Goal: Contribute content

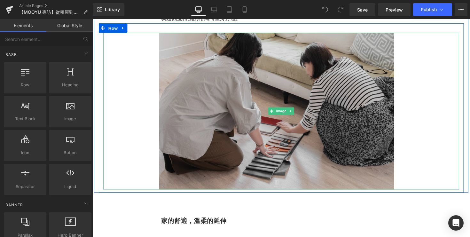
scroll to position [1420, 0]
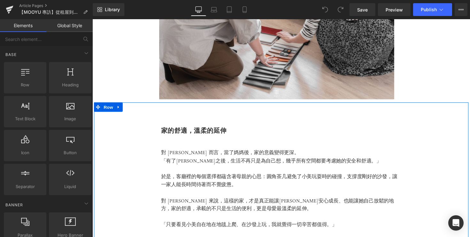
click at [257, 121] on div "家的舒適，溫柔的延伸 [PERSON_NAME] 對 [PERSON_NAME] 而言，當了媽媽後，家的意義變得更深。 「有了[PERSON_NAME]之後，…" at bounding box center [286, 232] width 384 height 255
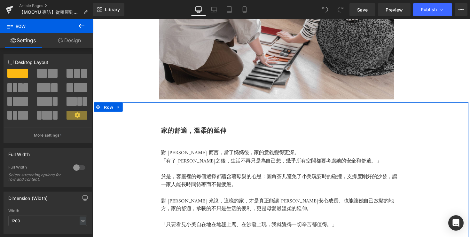
click at [223, 118] on div "家的舒適，溫柔的延伸 [PERSON_NAME] 對 [PERSON_NAME] 而言，當了媽媽後，家的意義變得更深。 「有了[PERSON_NAME]之後，…" at bounding box center [286, 232] width 384 height 255
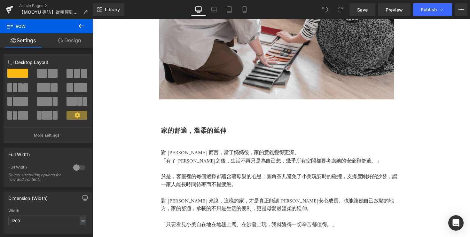
click at [80, 26] on icon at bounding box center [82, 26] width 8 height 8
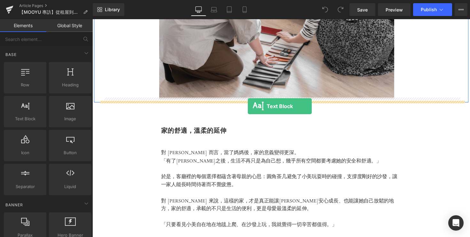
drag, startPoint x: 191, startPoint y: 118, endPoint x: 252, endPoint y: 109, distance: 61.5
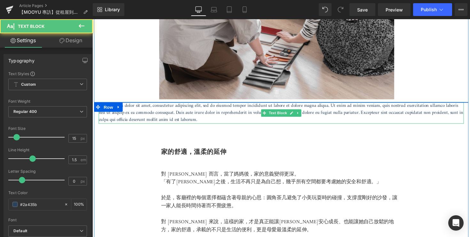
click at [255, 120] on p "Lorem ipsum dolor sit amet, consectetur adipiscing elit, sed do eiusmod tempor …" at bounding box center [286, 116] width 374 height 22
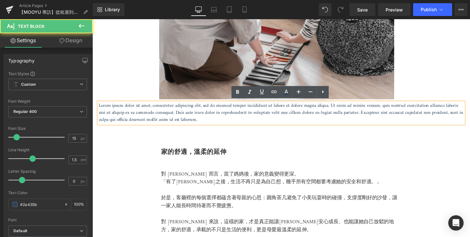
click at [256, 118] on p "Lorem ipsum dolor sit amet, consectetur adipiscing elit, sed do eiusmod tempor …" at bounding box center [286, 116] width 374 height 22
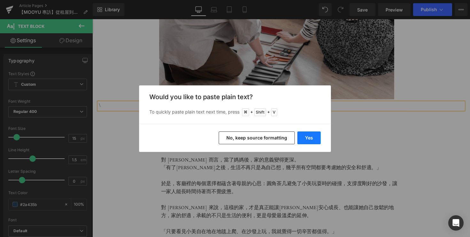
click at [303, 137] on button "Yes" at bounding box center [308, 137] width 23 height 13
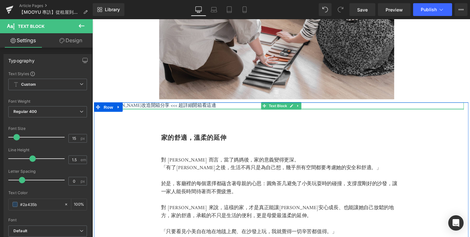
click at [168, 110] on div at bounding box center [286, 111] width 374 height 2
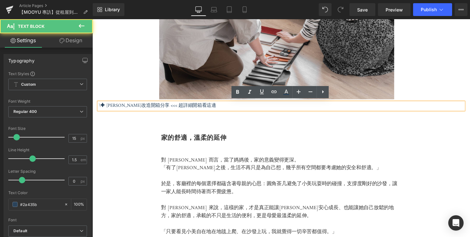
click at [102, 107] on p "\✦ [PERSON_NAME]改造開箱分享 <<< 超詳細開箱看這邊" at bounding box center [286, 108] width 374 height 7
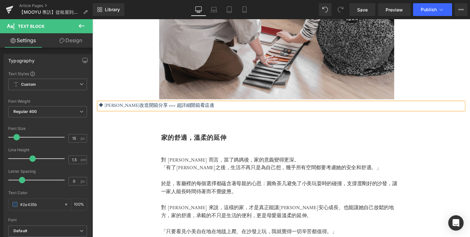
click at [204, 109] on p "✦ [PERSON_NAME]改造開箱分享 <<< 超詳細開箱看這邊" at bounding box center [286, 108] width 374 height 7
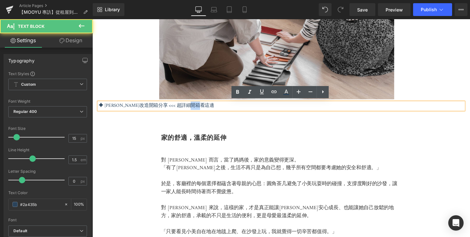
click at [204, 109] on p "✦ [PERSON_NAME]改造開箱分享 <<< 超詳細開箱看這邊" at bounding box center [286, 108] width 374 height 7
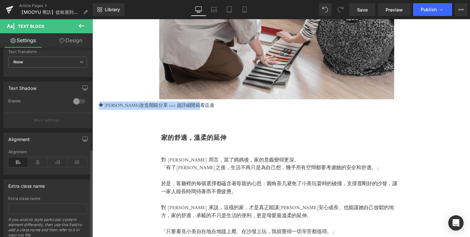
scroll to position [216, 0]
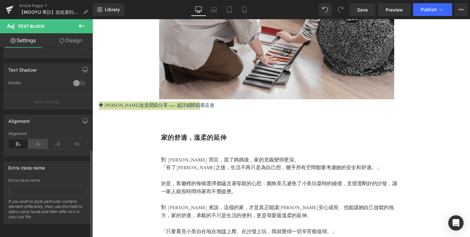
click at [37, 139] on icon at bounding box center [38, 144] width 20 height 10
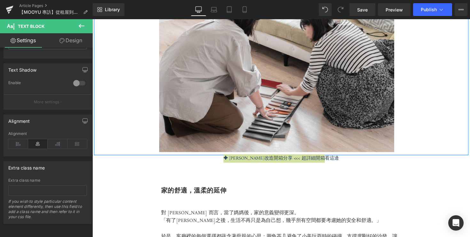
scroll to position [1399, 0]
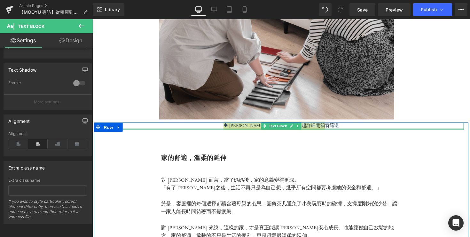
click at [253, 131] on div at bounding box center [286, 132] width 374 height 2
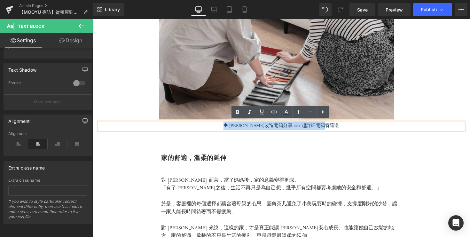
click at [247, 127] on p "✦ [PERSON_NAME]改造開箱分享 <<< 超詳細開箱看這邊" at bounding box center [286, 128] width 374 height 7
drag, startPoint x: 251, startPoint y: 127, endPoint x: 238, endPoint y: 127, distance: 13.1
click at [238, 127] on p "✦ [PERSON_NAME]改造開箱分享 <<< 超詳細開箱看這邊" at bounding box center [286, 128] width 374 height 7
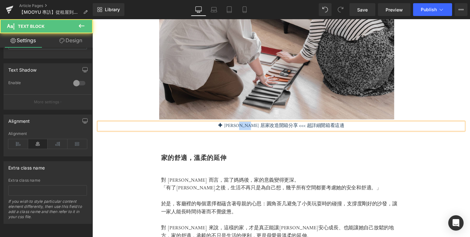
drag, startPoint x: 268, startPoint y: 128, endPoint x: 251, endPoint y: 128, distance: 17.0
click at [251, 128] on p "✦ [PERSON_NAME] 居家改造開箱分享 <<< 超詳細開箱看這邊" at bounding box center [286, 128] width 374 height 7
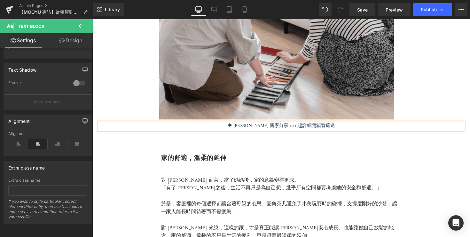
click at [309, 128] on p "✦ [PERSON_NAME] 新家分享 <<< 超詳細開箱看這邊" at bounding box center [286, 128] width 374 height 7
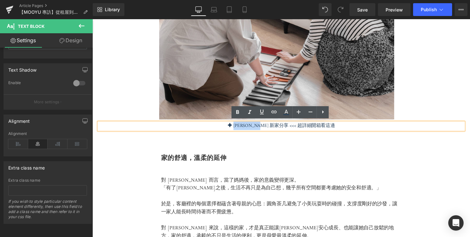
drag, startPoint x: 278, startPoint y: 127, endPoint x: 248, endPoint y: 127, distance: 29.4
click at [248, 127] on p "✦ [PERSON_NAME] 新家分享 <<< 超詳細開箱看這邊" at bounding box center [286, 128] width 374 height 7
click at [276, 113] on icon at bounding box center [274, 112] width 5 height 3
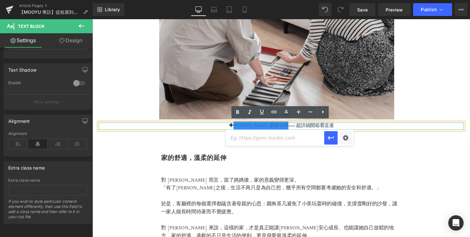
click at [269, 126] on link "[PERSON_NAME] 新家分享" at bounding box center [265, 128] width 56 height 9
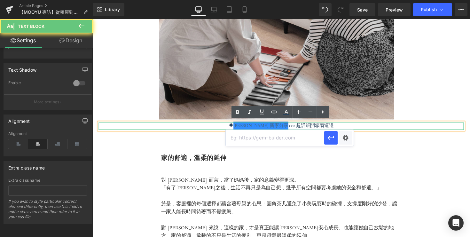
click at [269, 128] on link "[PERSON_NAME] 新家分享" at bounding box center [265, 128] width 56 height 9
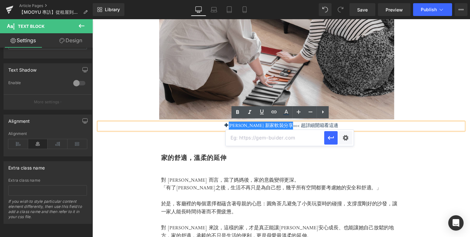
click at [285, 141] on input "text" at bounding box center [275, 138] width 99 height 16
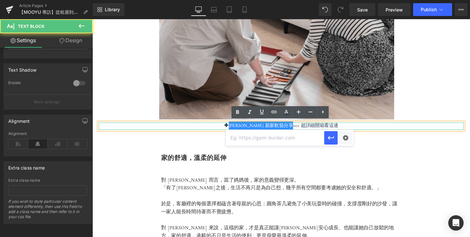
click at [309, 129] on p "✦ [PERSON_NAME] 新家軟裝分享 <<< 超詳細開箱看這邊" at bounding box center [286, 128] width 374 height 7
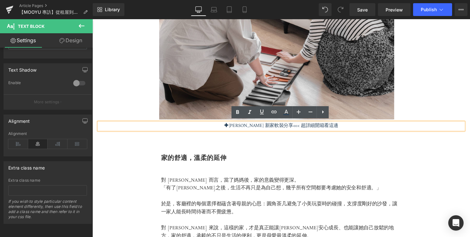
drag, startPoint x: 298, startPoint y: 128, endPoint x: 333, endPoint y: 128, distance: 35.2
click at [333, 128] on p "✦ [PERSON_NAME] 新家軟裝分享 <<< 超詳細開箱看這邊" at bounding box center [286, 128] width 374 height 7
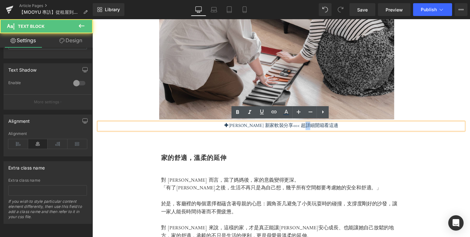
drag, startPoint x: 299, startPoint y: 128, endPoint x: 296, endPoint y: 127, distance: 3.2
click at [296, 127] on p "✦ [PERSON_NAME] 新家軟裝分享 <<< 超詳細開箱看這邊" at bounding box center [286, 128] width 374 height 7
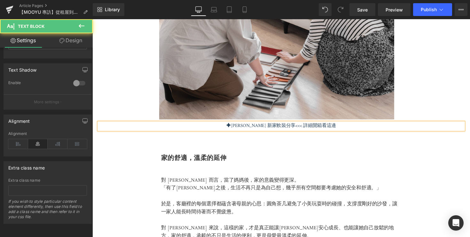
drag, startPoint x: 316, startPoint y: 128, endPoint x: 330, endPoint y: 128, distance: 14.1
click at [330, 128] on p "✦ [PERSON_NAME] 新家軟裝分享 <<< 詳細開箱看這邊" at bounding box center [286, 128] width 374 height 7
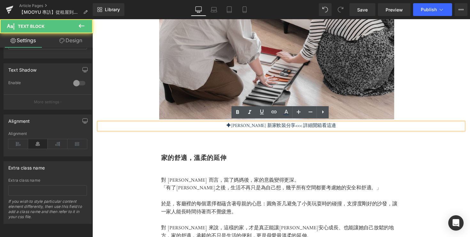
click at [303, 127] on p "✦ [PERSON_NAME] 新家軟裝分享 <<< 詳細開箱看這邊" at bounding box center [286, 128] width 374 height 7
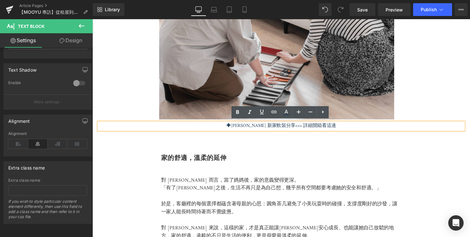
drag, startPoint x: 298, startPoint y: 127, endPoint x: 330, endPoint y: 128, distance: 31.7
click at [330, 128] on p "✦ [PERSON_NAME] 新家軟裝分享 <<< 詳細開箱看這邊" at bounding box center [286, 128] width 374 height 7
drag, startPoint x: 332, startPoint y: 128, endPoint x: 300, endPoint y: 127, distance: 32.3
click at [300, 128] on p "✦ [PERSON_NAME] 新家軟裝分享 <<< 詳細開箱看這邊" at bounding box center [286, 128] width 374 height 7
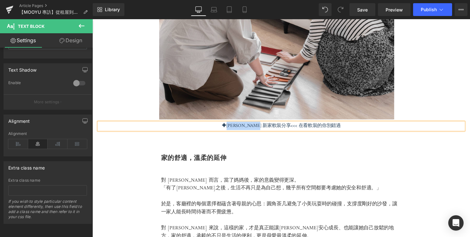
drag, startPoint x: 280, startPoint y: 127, endPoint x: 241, endPoint y: 127, distance: 39.3
click at [241, 127] on p "✦ [PERSON_NAME] 新家軟裝分享 <<< 在看軟裝的你別錯過" at bounding box center [286, 128] width 374 height 7
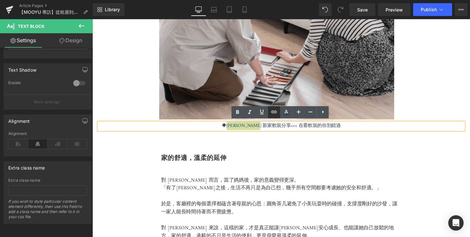
click at [275, 113] on icon at bounding box center [274, 112] width 8 height 8
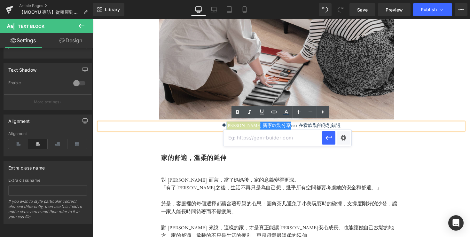
click at [276, 139] on input "text" at bounding box center [273, 138] width 99 height 16
paste input "[URL][DOMAIN_NAME]"
click at [328, 139] on icon "button" at bounding box center [329, 138] width 8 height 8
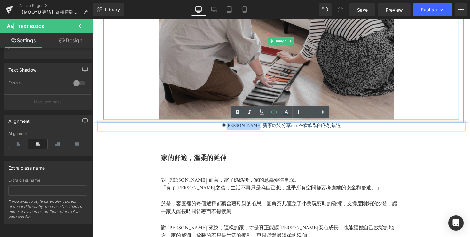
click at [422, 89] on img at bounding box center [286, 41] width 365 height 161
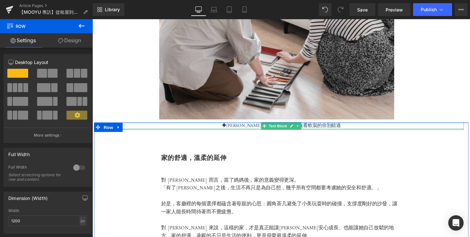
click at [265, 131] on div at bounding box center [286, 132] width 374 height 2
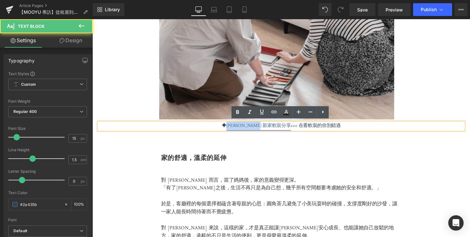
drag, startPoint x: 280, startPoint y: 128, endPoint x: 240, endPoint y: 128, distance: 40.0
click at [240, 128] on link "[PERSON_NAME] 新家軟裝分享" at bounding box center [263, 128] width 66 height 9
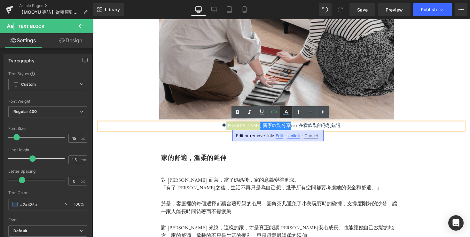
click at [287, 113] on icon at bounding box center [287, 112] width 4 height 4
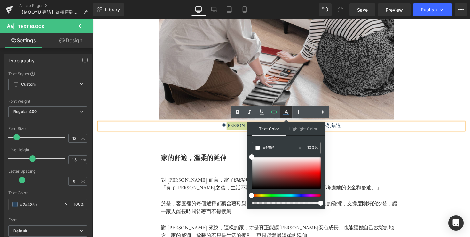
click at [287, 113] on icon at bounding box center [286, 112] width 8 height 8
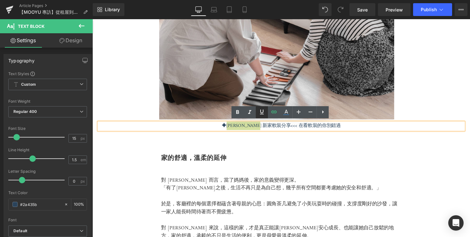
click at [260, 115] on icon at bounding box center [262, 112] width 8 height 8
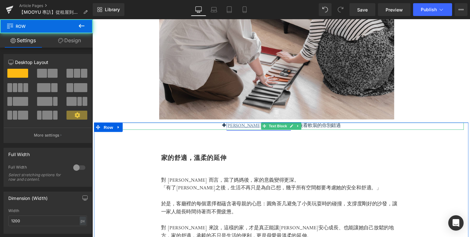
click at [265, 129] on u "[PERSON_NAME] 新家軟裝分享" at bounding box center [263, 128] width 66 height 9
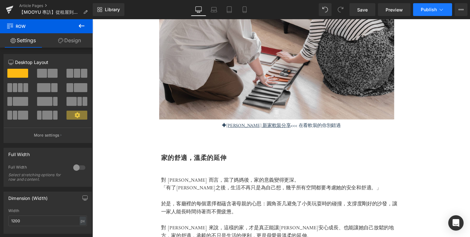
click at [425, 11] on span "Publish" at bounding box center [429, 9] width 16 height 5
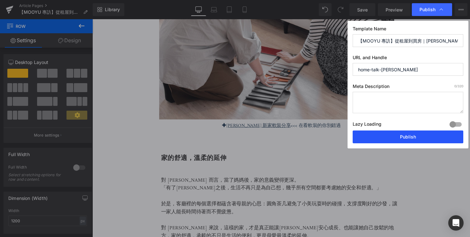
click at [388, 135] on button "Publish" at bounding box center [408, 136] width 111 height 13
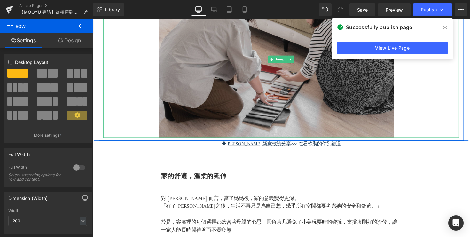
scroll to position [1377, 0]
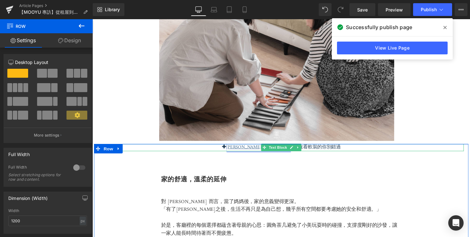
click at [264, 149] on u "[PERSON_NAME] 新家軟裝分享" at bounding box center [263, 150] width 66 height 9
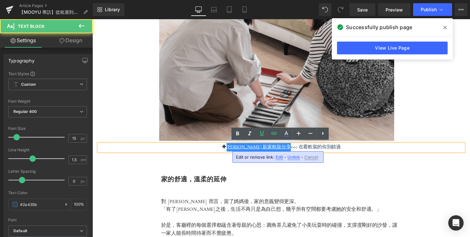
click at [277, 156] on span "Edit" at bounding box center [279, 156] width 7 height 5
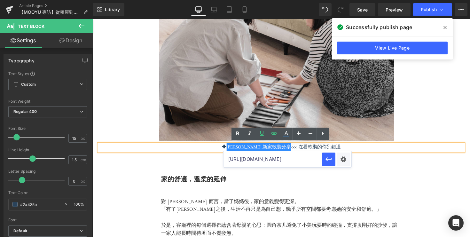
click at [272, 158] on input "[URL][DOMAIN_NAME]" at bounding box center [273, 159] width 99 height 16
paste input "text"
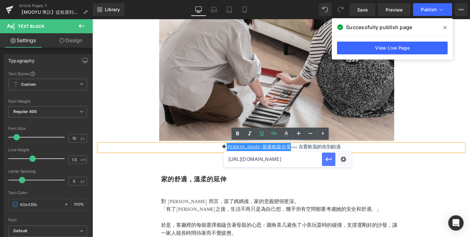
type input "[URL][DOMAIN_NAME]"
click at [330, 159] on icon "button" at bounding box center [329, 159] width 6 height 4
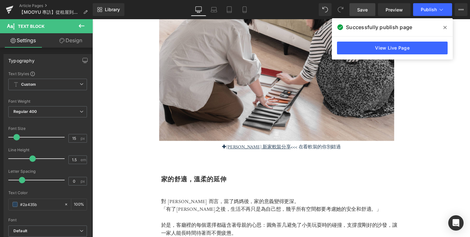
click at [362, 10] on span "Save" at bounding box center [362, 9] width 11 height 7
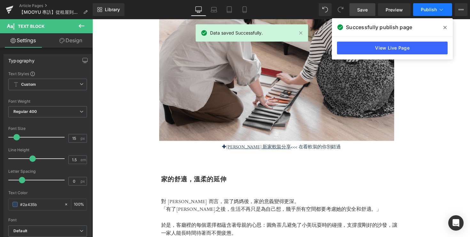
click at [425, 13] on button "Publish" at bounding box center [432, 9] width 39 height 13
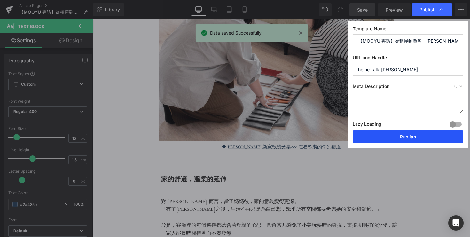
click at [386, 140] on button "Publish" at bounding box center [408, 136] width 111 height 13
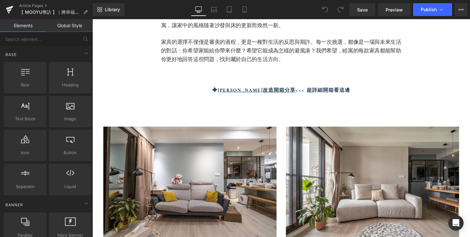
scroll to position [851, 0]
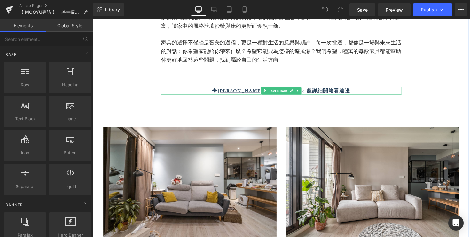
click at [352, 97] on p "✦ Cynthia 居家改造開箱分享 <<< 超詳細開箱看這邊" at bounding box center [286, 93] width 246 height 8
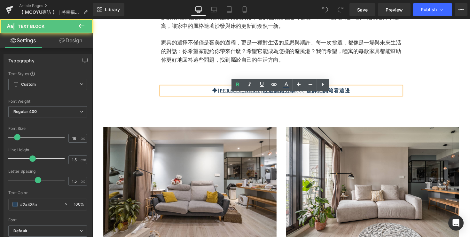
click at [352, 97] on p "✦ Cynthia 居家改造開箱分享 <<< 超詳細開箱看這邊" at bounding box center [286, 93] width 246 height 8
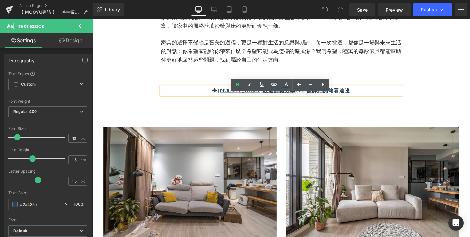
drag, startPoint x: 356, startPoint y: 100, endPoint x: 219, endPoint y: 102, distance: 136.6
click at [219, 97] on p "✦ Cynthia 居家改造開箱分享 <<< 超詳細開箱看這邊" at bounding box center [286, 93] width 246 height 8
copy b "✦ Cynthia 居家改造開箱分享 <<< 超詳細開箱看這邊"
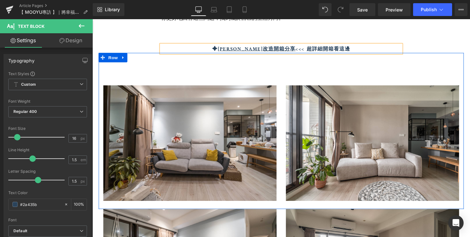
scroll to position [886, 0]
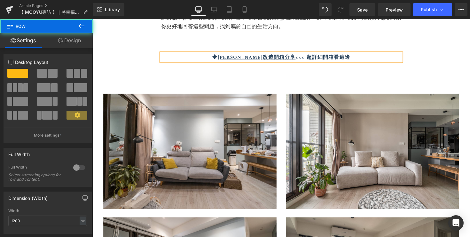
click at [390, 57] on div "生活的全新篇章，幸福成型的開始 Heading Cynthia和先生談起從剛搬來這裡時對第二個家有著新的期待，「這次我們想把第一個家不滿意的地方做得更好，一切…" at bounding box center [286, 75] width 384 height 532
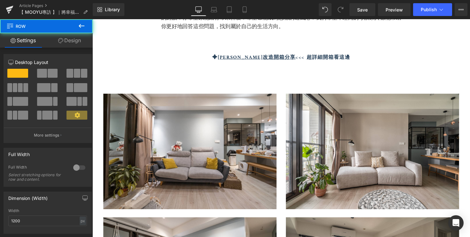
click at [397, 62] on div "✦ Cynthia 居家改造開箱分享 <<< 超詳細開箱看這邊 Text Block" at bounding box center [286, 58] width 246 height 8
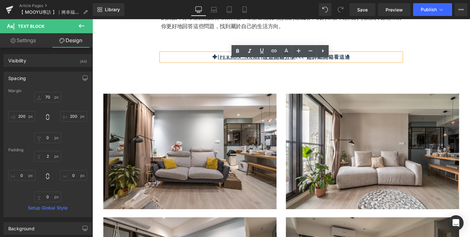
click at [338, 63] on b "✦ Cynthia 居家改造開箱分享 <<< 超詳細開箱看這邊" at bounding box center [285, 58] width 141 height 9
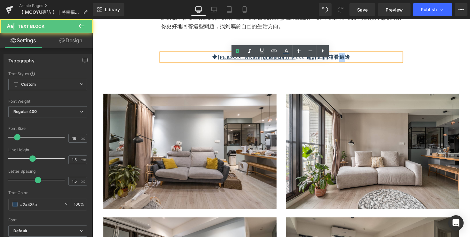
click at [338, 63] on b "✦ Cynthia 居家改造開箱分享 <<< 超詳細開箱看這邊" at bounding box center [285, 58] width 141 height 9
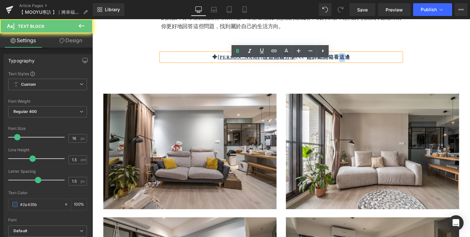
click at [338, 63] on b "✦ Cynthia 居家改造開箱分享 <<< 超詳細開箱看這邊" at bounding box center [285, 58] width 141 height 9
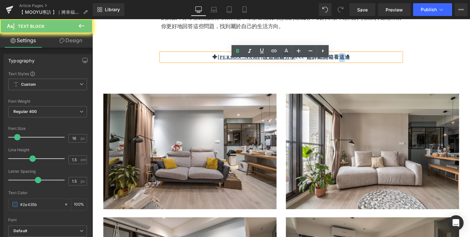
copy b "✦ Cynthia 居家改造開箱分享 <<< 超詳細開箱看這邊"
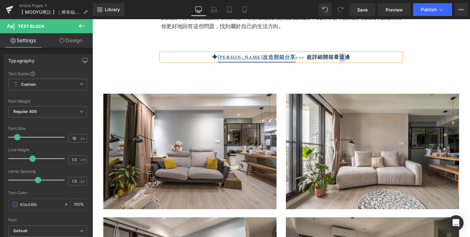
click at [274, 63] on u "Cynthia 居家改造開箱分享" at bounding box center [261, 58] width 80 height 9
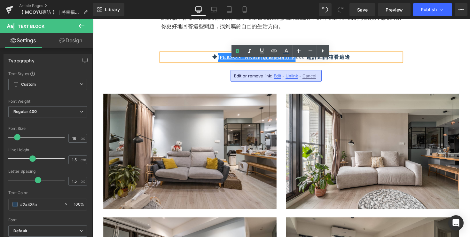
click at [294, 63] on b "✦ Cynthia 居家改造開箱分享 <<< 超詳細開箱看這邊" at bounding box center [285, 58] width 141 height 9
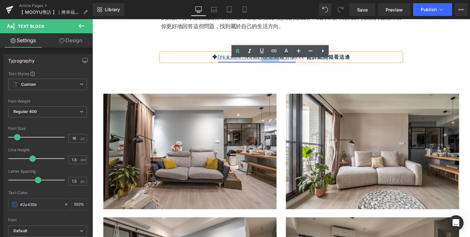
drag, startPoint x: 292, startPoint y: 65, endPoint x: 268, endPoint y: 65, distance: 24.0
click at [268, 63] on u "Cynthia 居家改造開箱分享" at bounding box center [261, 58] width 80 height 9
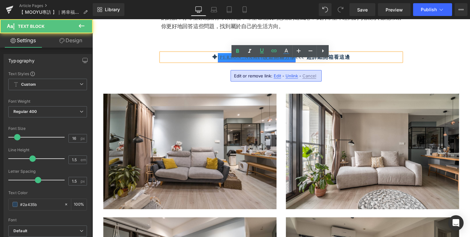
click at [264, 63] on u "Cynthia 居家改造開箱分享" at bounding box center [261, 58] width 80 height 9
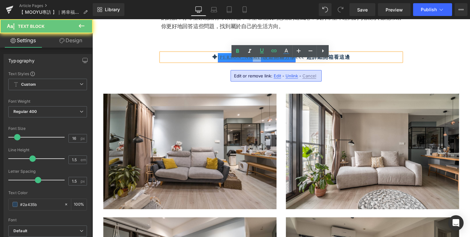
click at [264, 63] on u "Cynthia 居家改造開箱分享" at bounding box center [261, 58] width 80 height 9
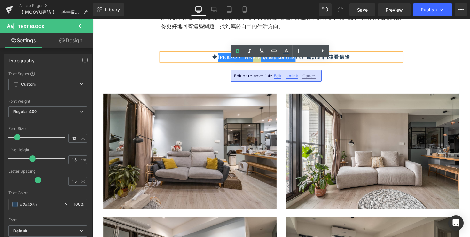
click at [291, 75] on span "Unlink" at bounding box center [292, 75] width 12 height 5
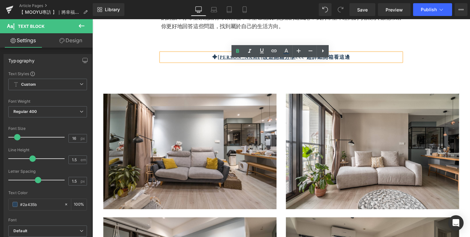
click at [288, 63] on u "Cynthia 居家改造開箱分享" at bounding box center [261, 58] width 80 height 9
drag, startPoint x: 293, startPoint y: 66, endPoint x: 230, endPoint y: 66, distance: 63.3
click at [230, 63] on b "✦ Cynthia 居家改造開箱分享 <<< 超詳細開箱看這邊" at bounding box center [285, 58] width 141 height 9
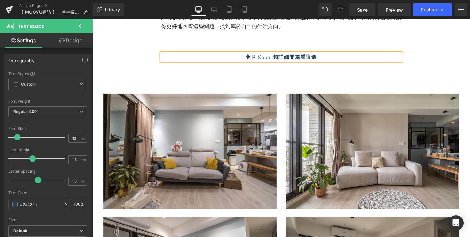
click at [261, 63] on u "Ｋㄍ" at bounding box center [260, 58] width 11 height 9
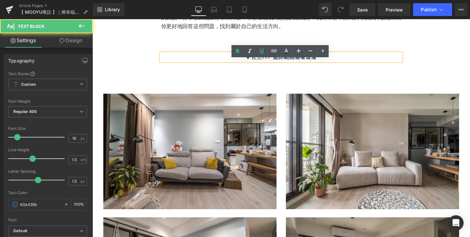
click at [264, 63] on u "Ｋㄍ" at bounding box center [260, 58] width 11 height 9
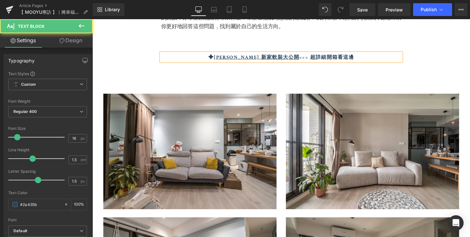
click at [310, 63] on b "<<< 超詳細開箱看這邊" at bounding box center [332, 58] width 56 height 9
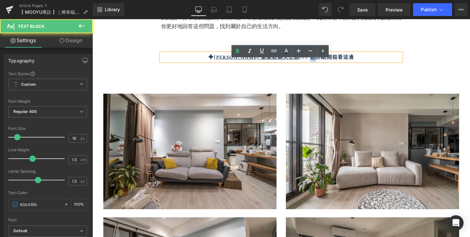
drag, startPoint x: 306, startPoint y: 66, endPoint x: 302, endPoint y: 66, distance: 4.8
click at [304, 63] on b "<<< 超詳細開箱看這邊" at bounding box center [332, 58] width 56 height 9
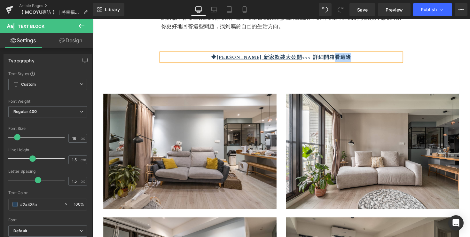
drag, startPoint x: 324, startPoint y: 65, endPoint x: 342, endPoint y: 67, distance: 18.0
click at [342, 63] on b "<<< 詳細開箱看這邊" at bounding box center [332, 58] width 51 height 9
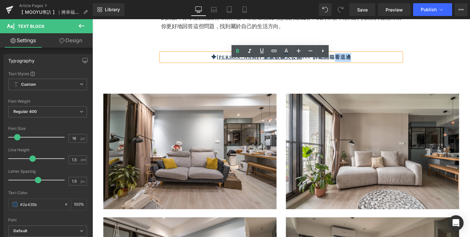
click at [325, 63] on b "<<< 詳細開箱看這邊" at bounding box center [332, 58] width 51 height 9
click at [307, 63] on b "<<< 詳細開箱看這邊" at bounding box center [332, 58] width 51 height 9
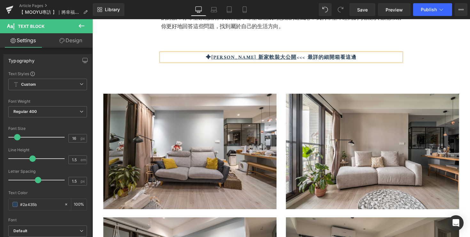
click at [275, 63] on u "Kelly 新家軟裝大公開" at bounding box center [258, 58] width 88 height 9
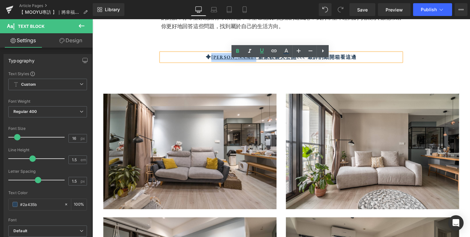
drag, startPoint x: 283, startPoint y: 66, endPoint x: 230, endPoint y: 67, distance: 53.1
click at [230, 63] on u "Kelly 新家軟裝大公開" at bounding box center [258, 58] width 88 height 9
click at [274, 54] on icon at bounding box center [274, 51] width 8 height 8
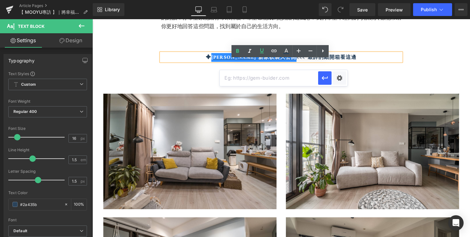
click at [275, 83] on input "text" at bounding box center [269, 78] width 99 height 16
paste input "[URL][DOMAIN_NAME]"
type input "[URL][DOMAIN_NAME]"
click at [328, 78] on icon "button" at bounding box center [325, 78] width 8 height 8
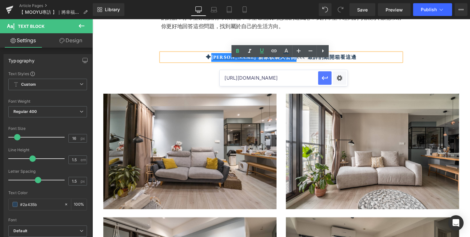
scroll to position [0, 0]
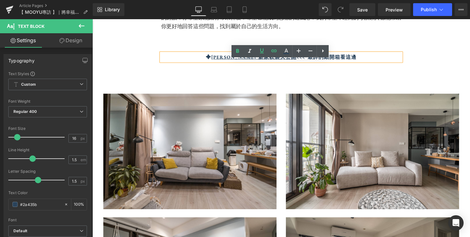
click at [432, 52] on div "生活的全新篇章，幸福成型的開始 Heading Cynthia和先生談起從剛搬來這裡時對第二個家有著新的期待，「這次我們想把第一個家不滿意的地方做得更好，一切…" at bounding box center [286, 75] width 384 height 532
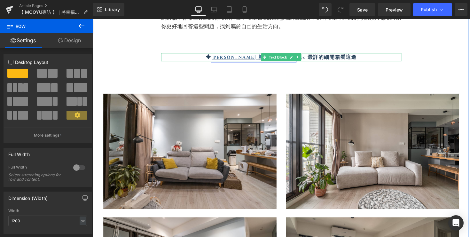
click at [262, 63] on link "Kelly 新家軟裝大公開" at bounding box center [258, 58] width 88 height 9
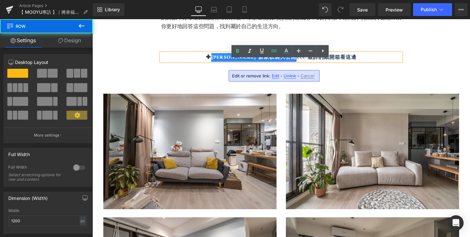
click at [427, 56] on div "生活的全新篇章，幸福成型的開始 Heading Cynthia和先生談起從剛搬來這裡時對第二個家有著新的期待，「這次我們想把第一個家不滿意的地方做得更好，一切…" at bounding box center [286, 75] width 384 height 532
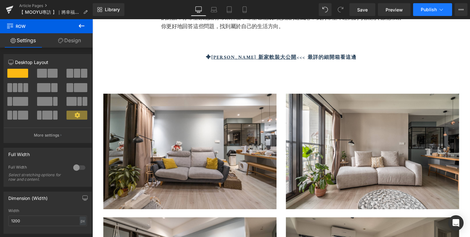
click at [424, 9] on span "Publish" at bounding box center [429, 9] width 16 height 5
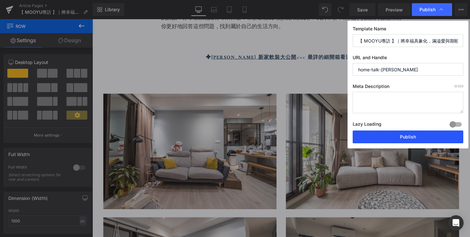
click at [378, 136] on button "Publish" at bounding box center [408, 136] width 111 height 13
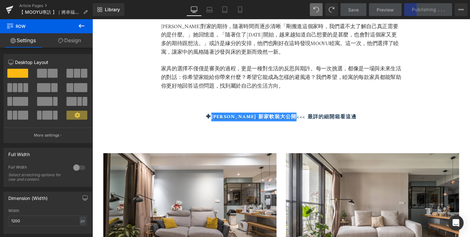
scroll to position [854, 0]
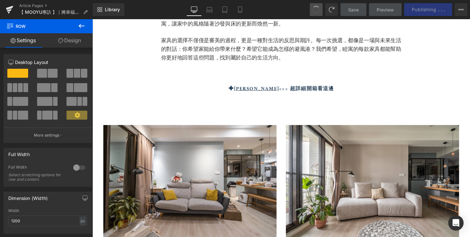
click at [318, 12] on div "Library Desktop Desktop Laptop Tablet Mobile Save Preview Publishing . . . Sche…" at bounding box center [281, 9] width 377 height 13
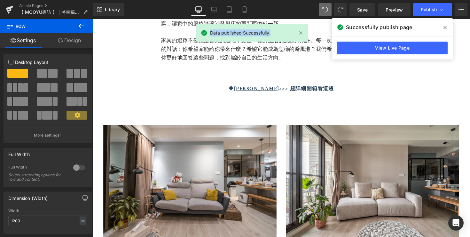
click at [318, 12] on div "Library Desktop Desktop Laptop Tablet Mobile Save Preview Publish Scheduled Vie…" at bounding box center [281, 9] width 377 height 13
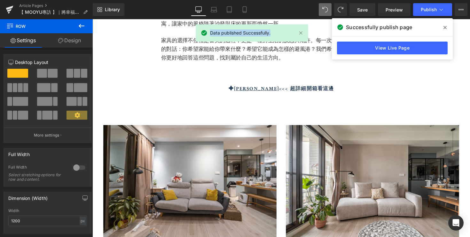
click at [318, 12] on div "Library Desktop Desktop Laptop Tablet Mobile Save Preview Publish Scheduled Vie…" at bounding box center [281, 9] width 377 height 13
click at [324, 12] on span at bounding box center [325, 10] width 10 height 10
click at [324, 12] on span at bounding box center [325, 10] width 8 height 8
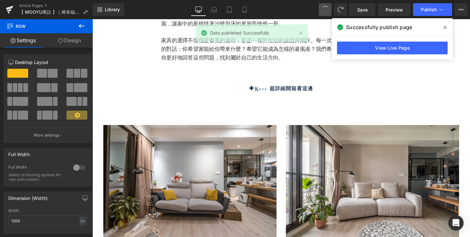
click at [324, 12] on span at bounding box center [325, 9] width 8 height 8
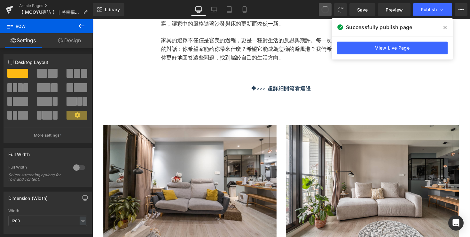
click at [324, 12] on span at bounding box center [325, 9] width 9 height 9
click at [324, 12] on span at bounding box center [325, 9] width 8 height 8
click at [324, 12] on span at bounding box center [325, 9] width 9 height 9
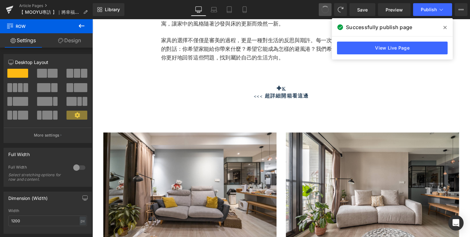
click at [324, 12] on span at bounding box center [325, 9] width 9 height 9
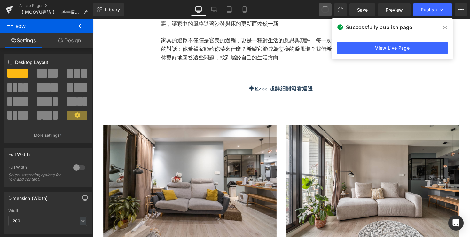
click at [324, 12] on span at bounding box center [325, 9] width 9 height 9
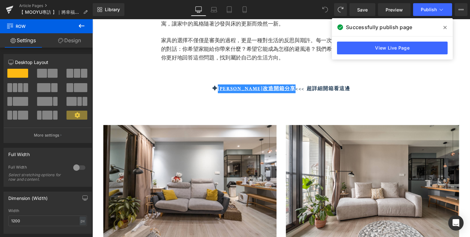
click at [324, 12] on icon at bounding box center [325, 10] width 6 height 6
click at [431, 11] on span "Publish" at bounding box center [429, 9] width 16 height 5
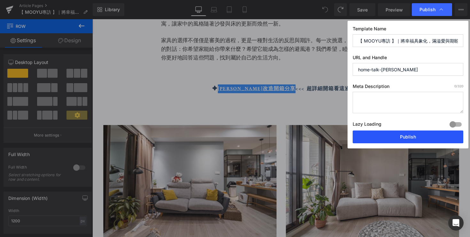
click at [396, 139] on button "Publish" at bounding box center [408, 136] width 111 height 13
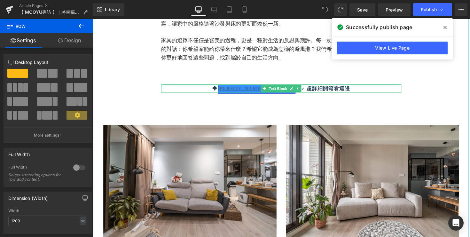
click at [259, 95] on u "Cynthia 居家改造開箱分享" at bounding box center [261, 90] width 80 height 9
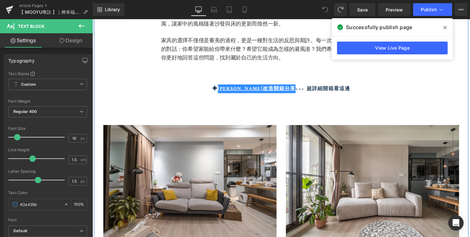
click at [411, 77] on div "生活的全新篇章，幸福成型的開始 Heading Cynthia和先生談起從剛搬來這裡時對第二個家有著新的期待，「這次我們想把第一個家不滿意的地方做得更好，一切…" at bounding box center [286, 107] width 384 height 532
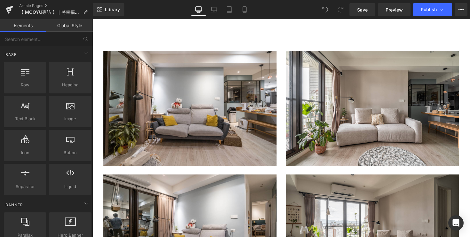
scroll to position [876, 0]
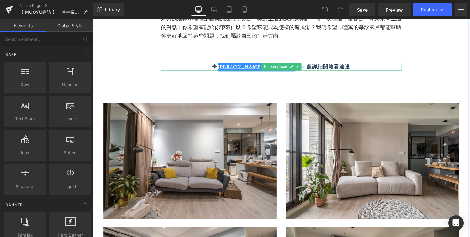
click at [317, 73] on b "✦ Cynthia 居家改造開箱分享 <<< 超詳細開箱看這邊" at bounding box center [285, 68] width 141 height 9
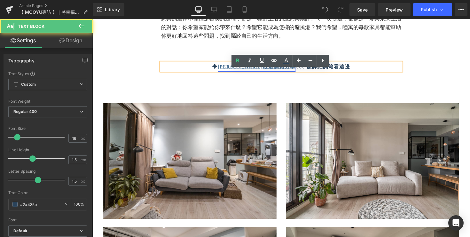
click at [283, 73] on u "Cynthia 居家改造開箱分享" at bounding box center [261, 68] width 80 height 9
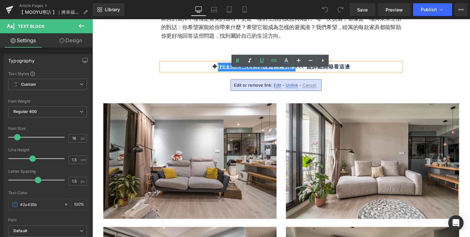
click at [274, 84] on span "Edit" at bounding box center [277, 85] width 7 height 5
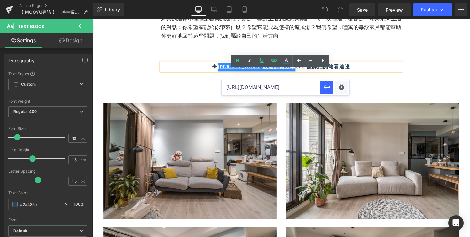
click at [275, 91] on input "https://youtu.be/CCPLR4_uTOA" at bounding box center [271, 87] width 99 height 16
paste input "decolifetw.com/mooyu/"
type input "https://decolifetw.com/mooyu/"
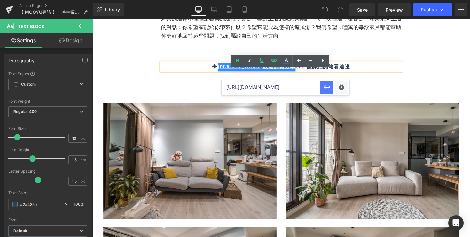
click at [329, 88] on icon "button" at bounding box center [327, 87] width 8 height 8
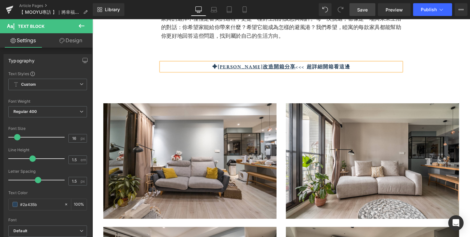
click at [366, 8] on span "Save" at bounding box center [362, 9] width 11 height 7
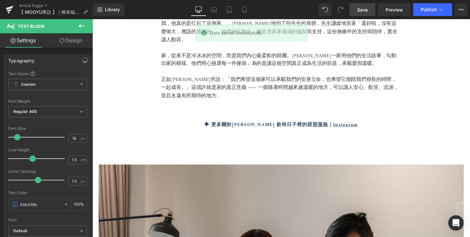
scroll to position [3150, 0]
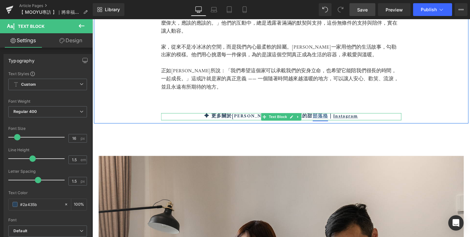
click at [318, 114] on u "部落格" at bounding box center [326, 118] width 16 height 9
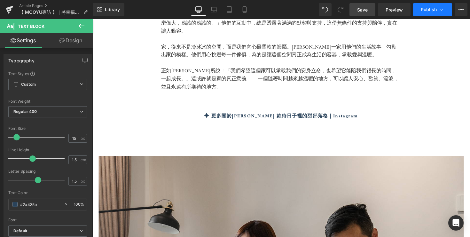
click at [428, 4] on button "Publish" at bounding box center [432, 9] width 39 height 13
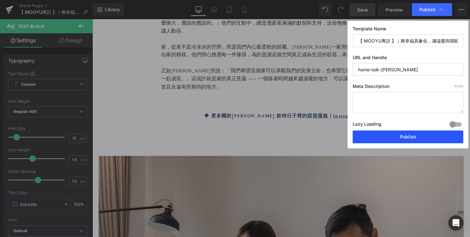
click at [376, 138] on button "Publish" at bounding box center [408, 136] width 111 height 13
